Goal: Task Accomplishment & Management: Complete application form

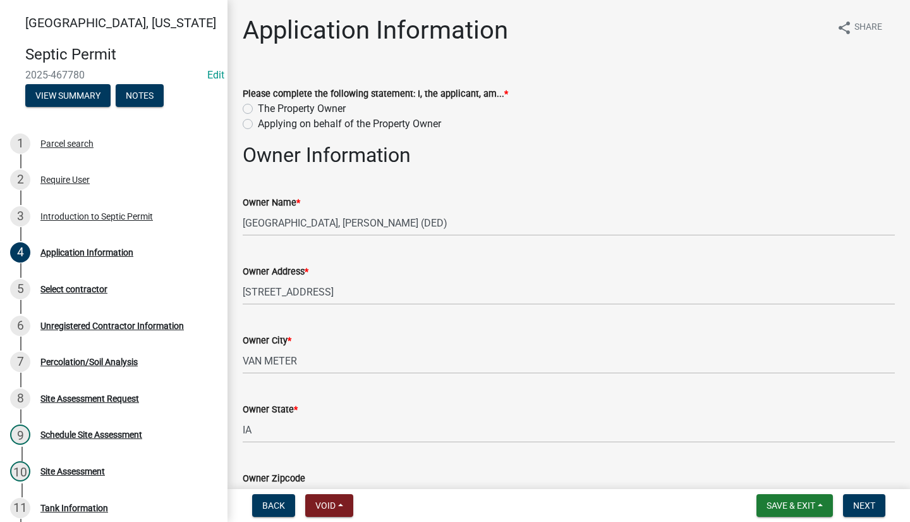
scroll to position [324, 0]
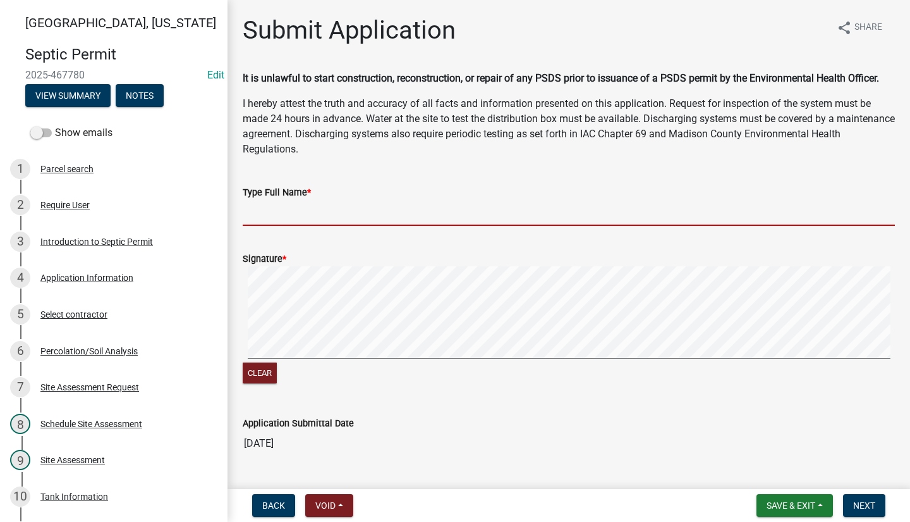
click at [414, 209] on input "Type Full Name *" at bounding box center [569, 213] width 653 height 26
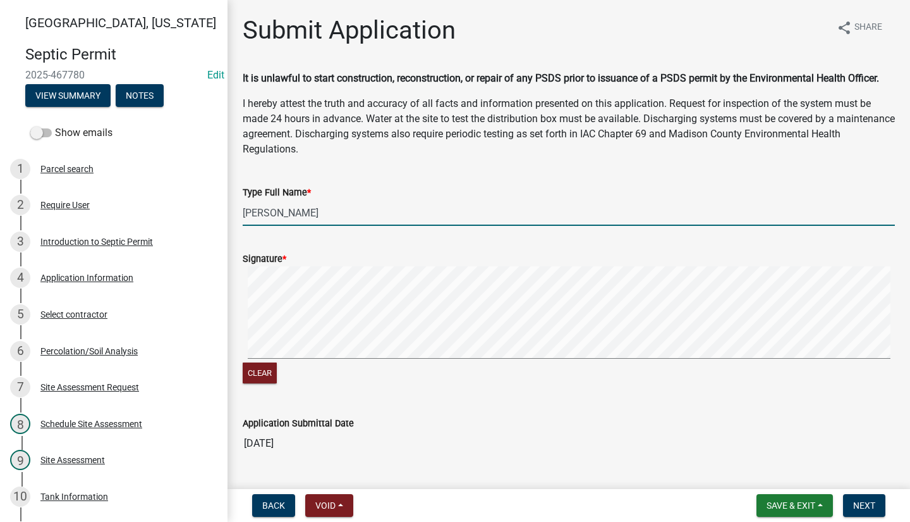
click at [444, 208] on input "Allen Akers" at bounding box center [569, 213] width 653 height 26
type input "Allen Akers"
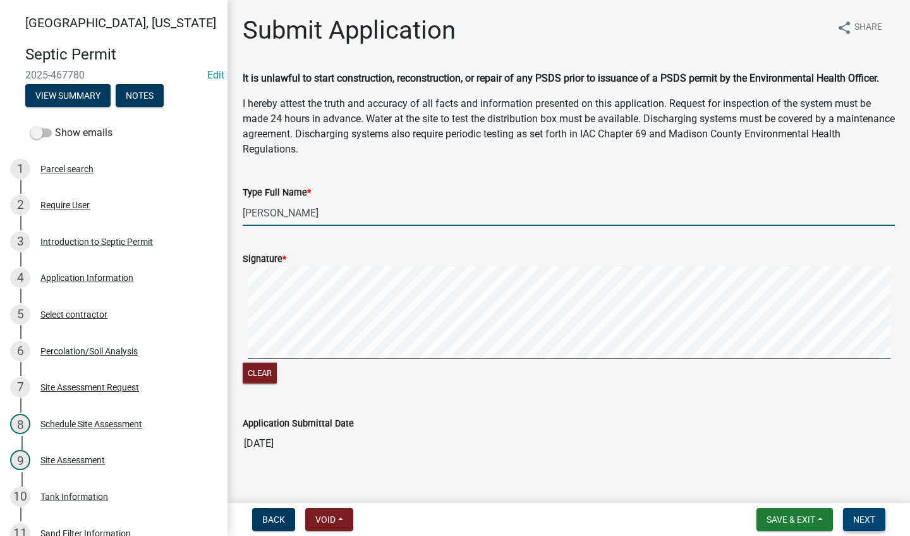
click at [864, 521] on span "Next" at bounding box center [865, 519] width 22 height 10
